Goal: Task Accomplishment & Management: Manage account settings

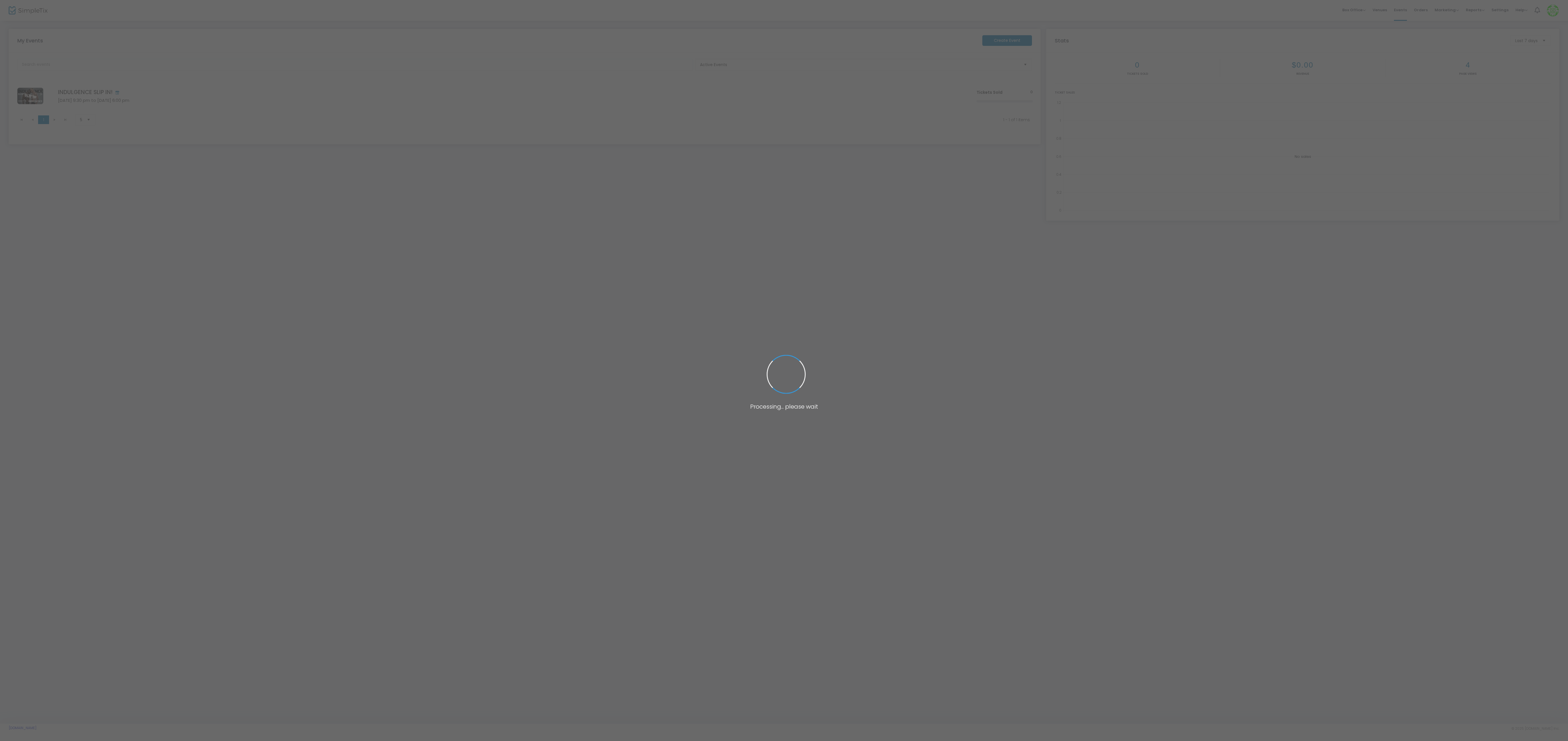
click at [799, 470] on span at bounding box center [784, 370] width 1568 height 741
